Goal: Transaction & Acquisition: Download file/media

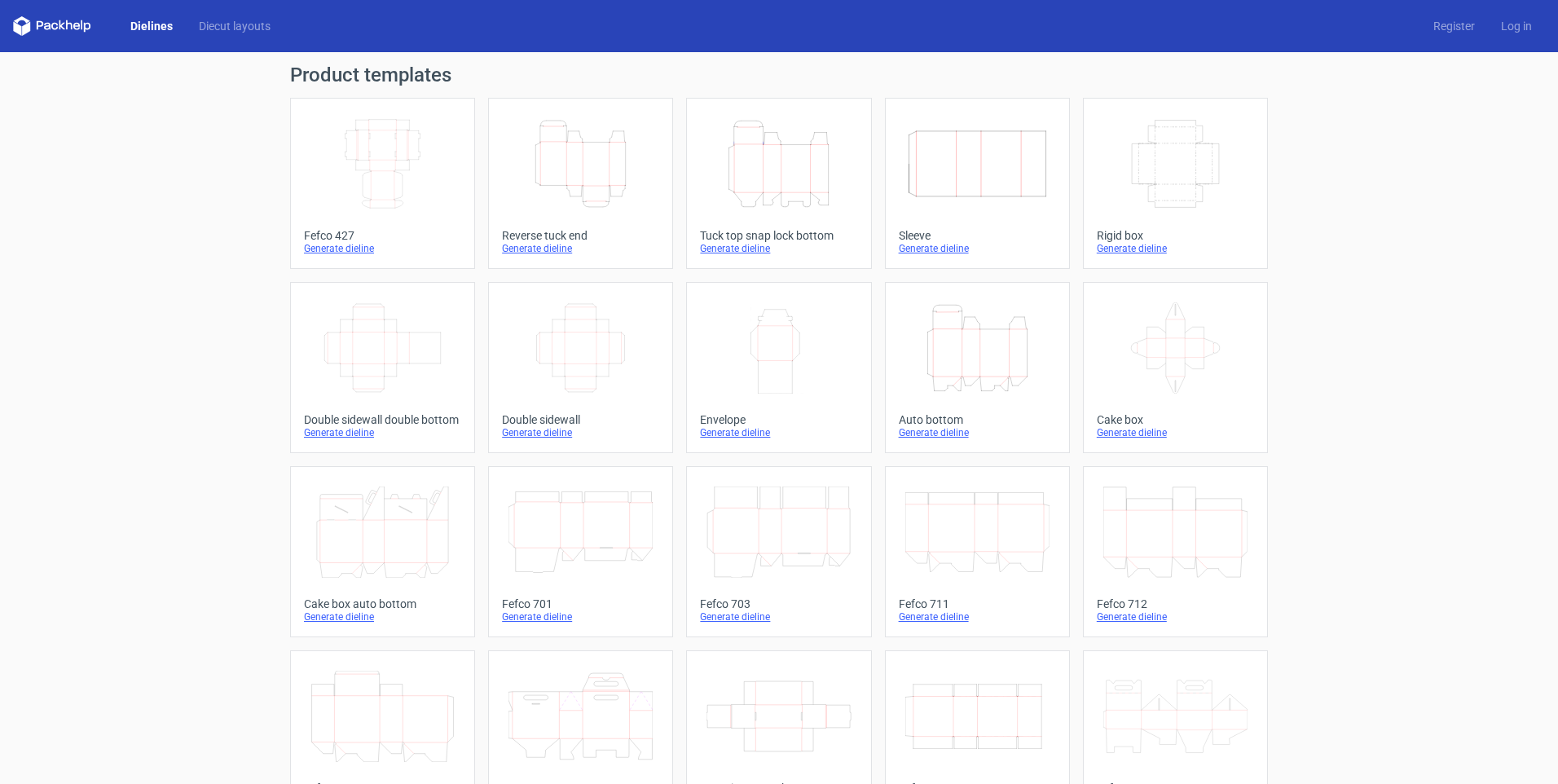
click at [601, 363] on icon "Width Depth Height" at bounding box center [580, 347] width 145 height 91
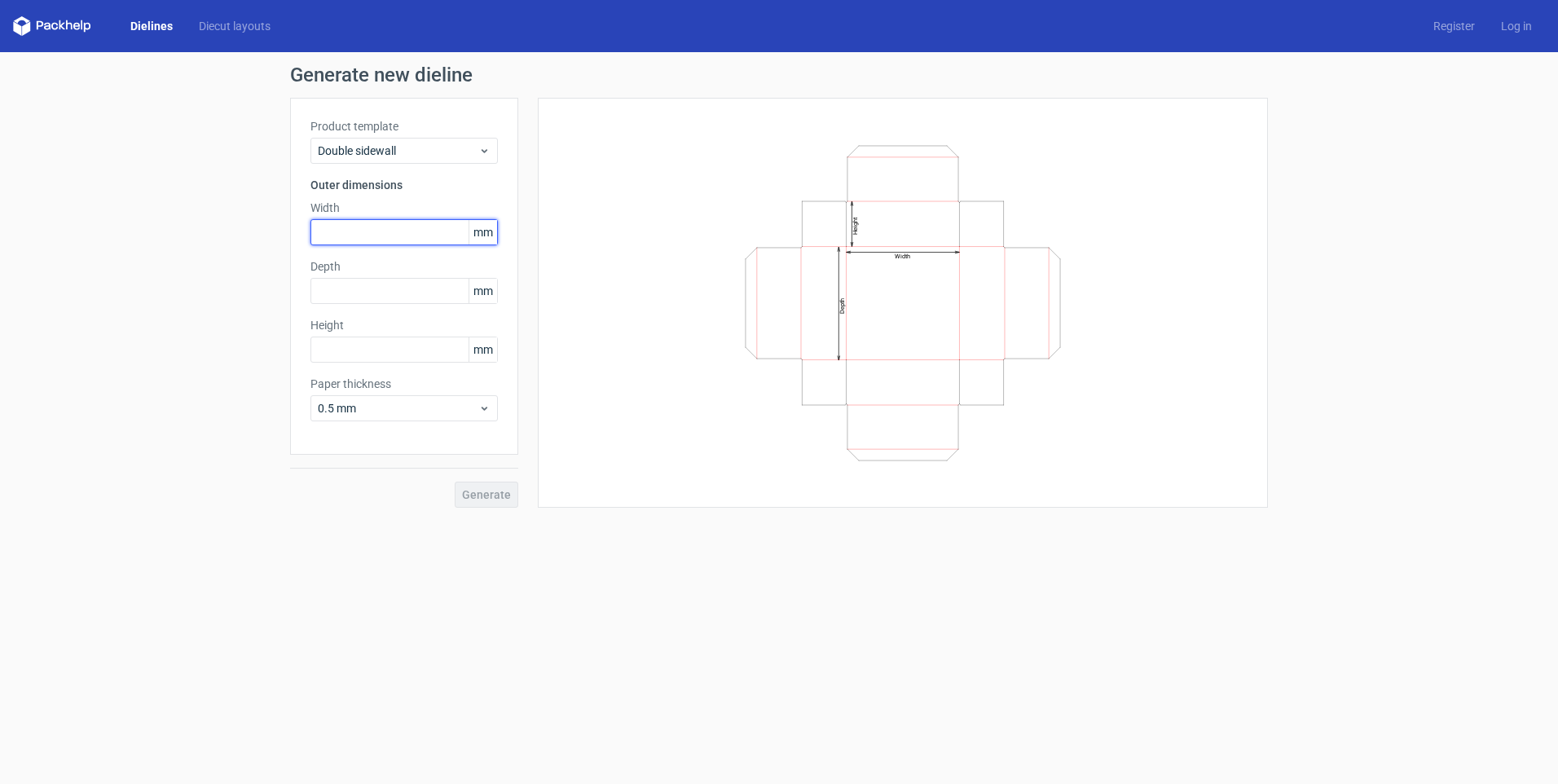
click at [392, 234] on input "text" at bounding box center [404, 232] width 187 height 26
type input "200"
type input "150"
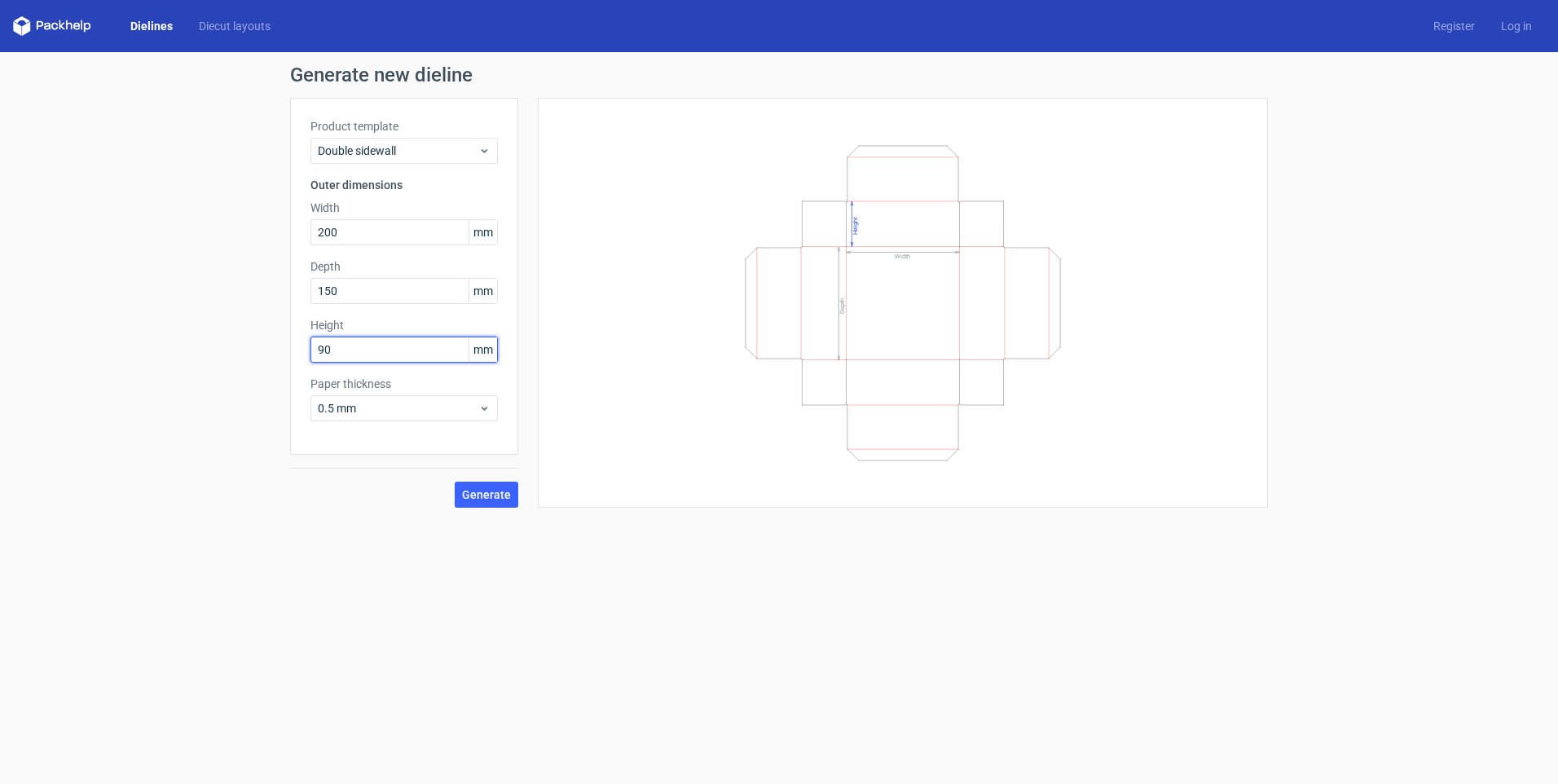
type input "90"
click at [490, 493] on span "Generate" at bounding box center [486, 495] width 49 height 12
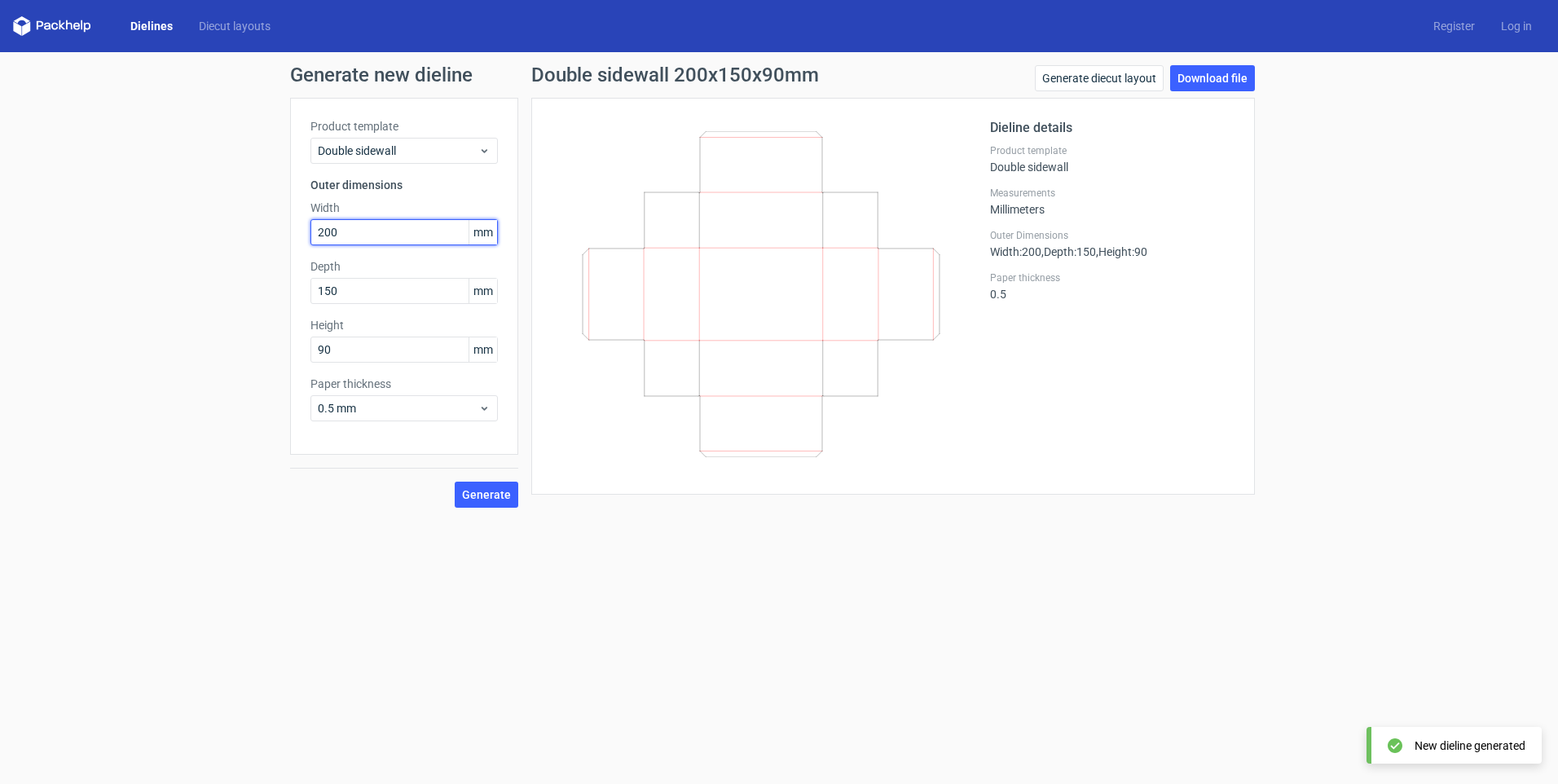
drag, startPoint x: 345, startPoint y: 229, endPoint x: 271, endPoint y: 249, distance: 76.7
click at [271, 249] on div "Generate new dieline Product template Double sidewall Outer dimensions Width 20…" at bounding box center [779, 286] width 1558 height 469
type input "197"
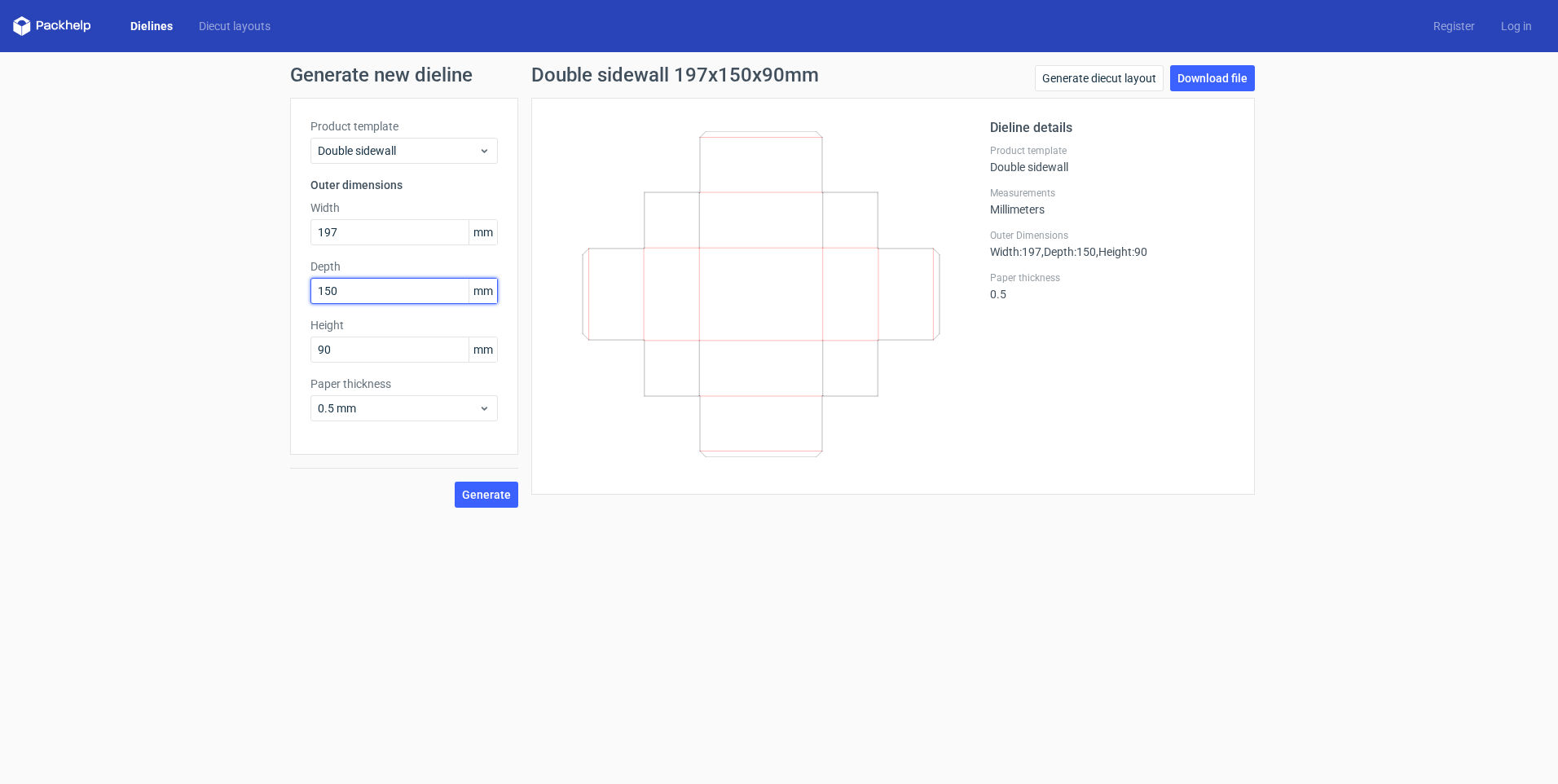
drag, startPoint x: 359, startPoint y: 283, endPoint x: 298, endPoint y: 304, distance: 64.5
click at [298, 304] on div "Product template Double sidewall Outer dimensions Width 197 mm Depth 150 mm Hei…" at bounding box center [404, 277] width 228 height 357
type input "147"
drag, startPoint x: 357, startPoint y: 345, endPoint x: 296, endPoint y: 363, distance: 63.6
click at [296, 363] on div "Product template Double sidewall Outer dimensions Width 197 mm Depth 147 mm Hei…" at bounding box center [404, 277] width 228 height 357
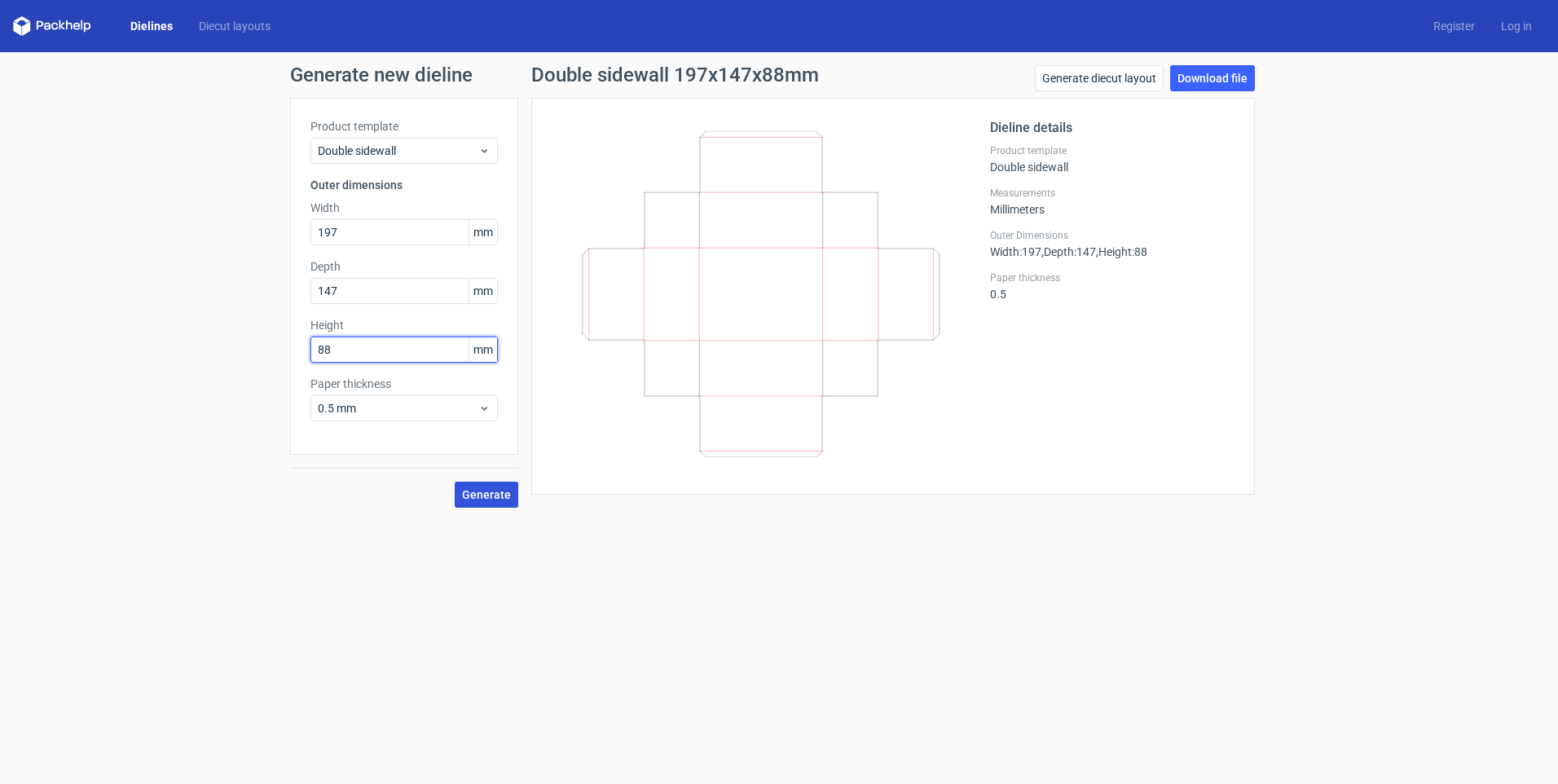
type input "88"
click at [497, 494] on span "Generate" at bounding box center [486, 495] width 49 height 12
click at [1215, 77] on link "Download file" at bounding box center [1212, 78] width 84 height 26
